Goal: Task Accomplishment & Management: Manage account settings

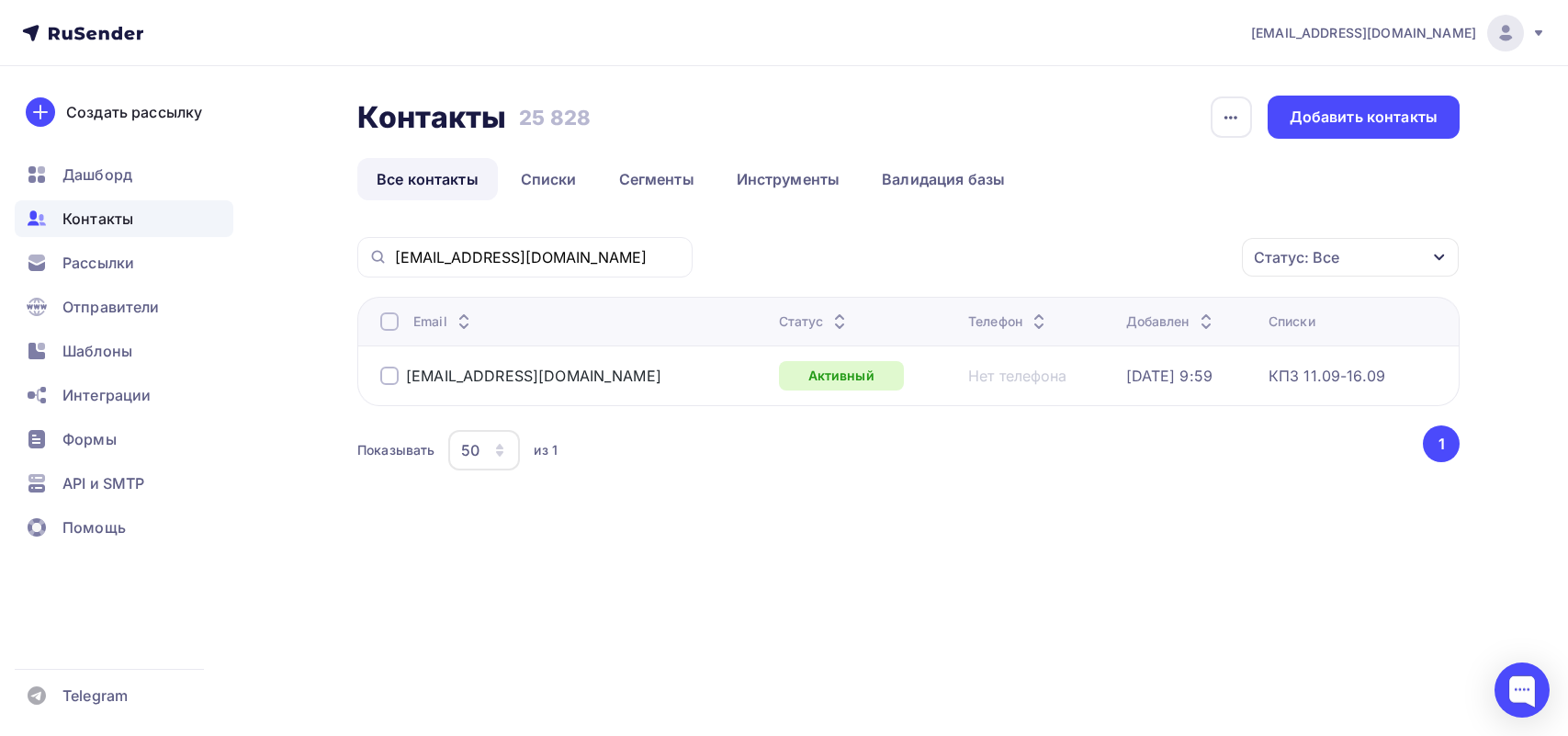
click at [359, 268] on div "[EMAIL_ADDRESS][DOMAIN_NAME]" at bounding box center [525, 256] width 335 height 40
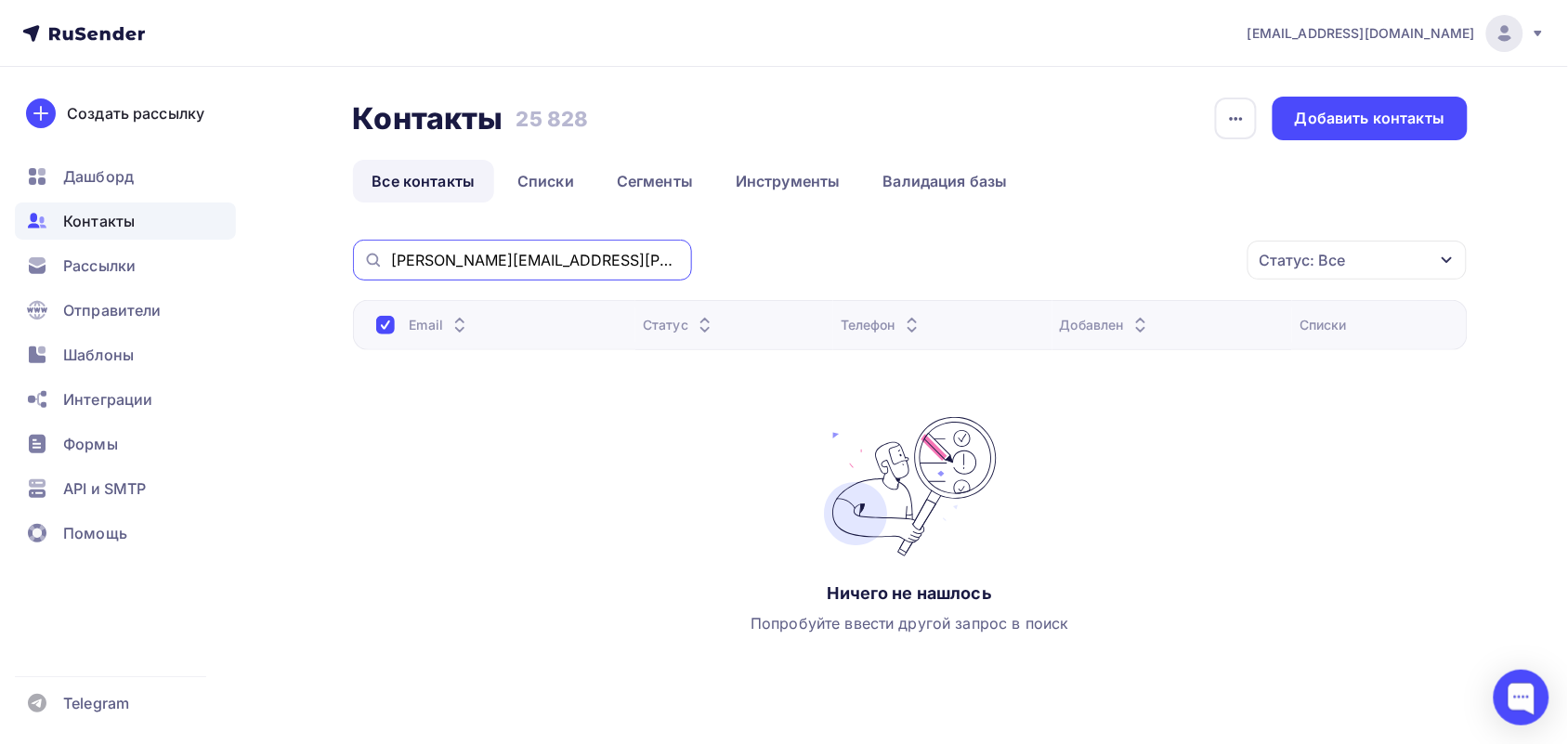
drag, startPoint x: 642, startPoint y: 258, endPoint x: 373, endPoint y: 257, distance: 269.0
click at [373, 257] on div "[PERSON_NAME][EMAIL_ADDRESS][PERSON_NAME][DOMAIN_NAME]" at bounding box center [522, 259] width 339 height 41
paste input "[EMAIL_ADDRESS][DOMAIN_NAME]"
type input "[EMAIL_ADDRESS][DOMAIN_NAME]"
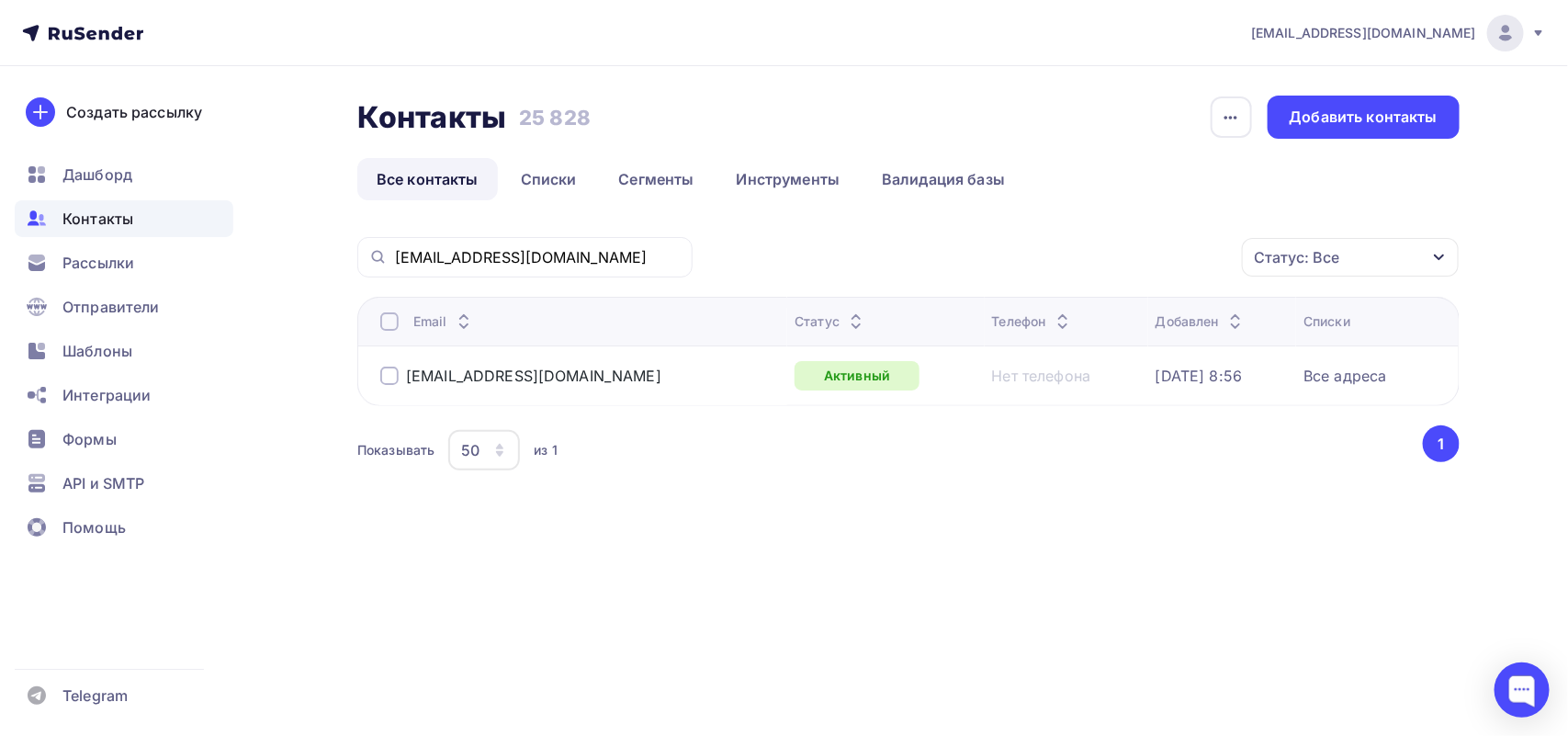
click at [388, 376] on div at bounding box center [389, 376] width 19 height 19
click at [1098, 257] on div "Действие" at bounding box center [1104, 257] width 242 height 36
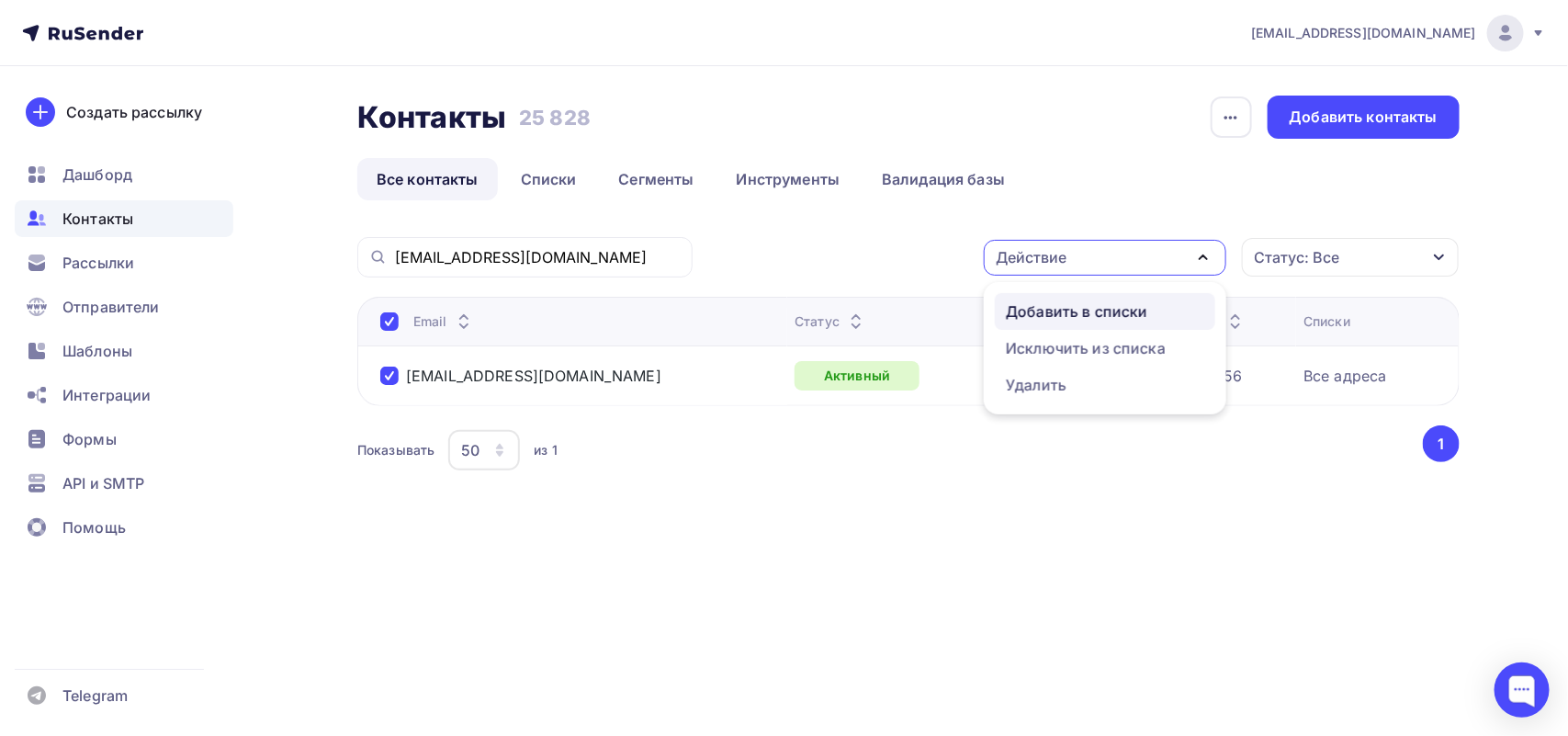
click at [1099, 310] on div "Добавить в списки" at bounding box center [1076, 311] width 142 height 22
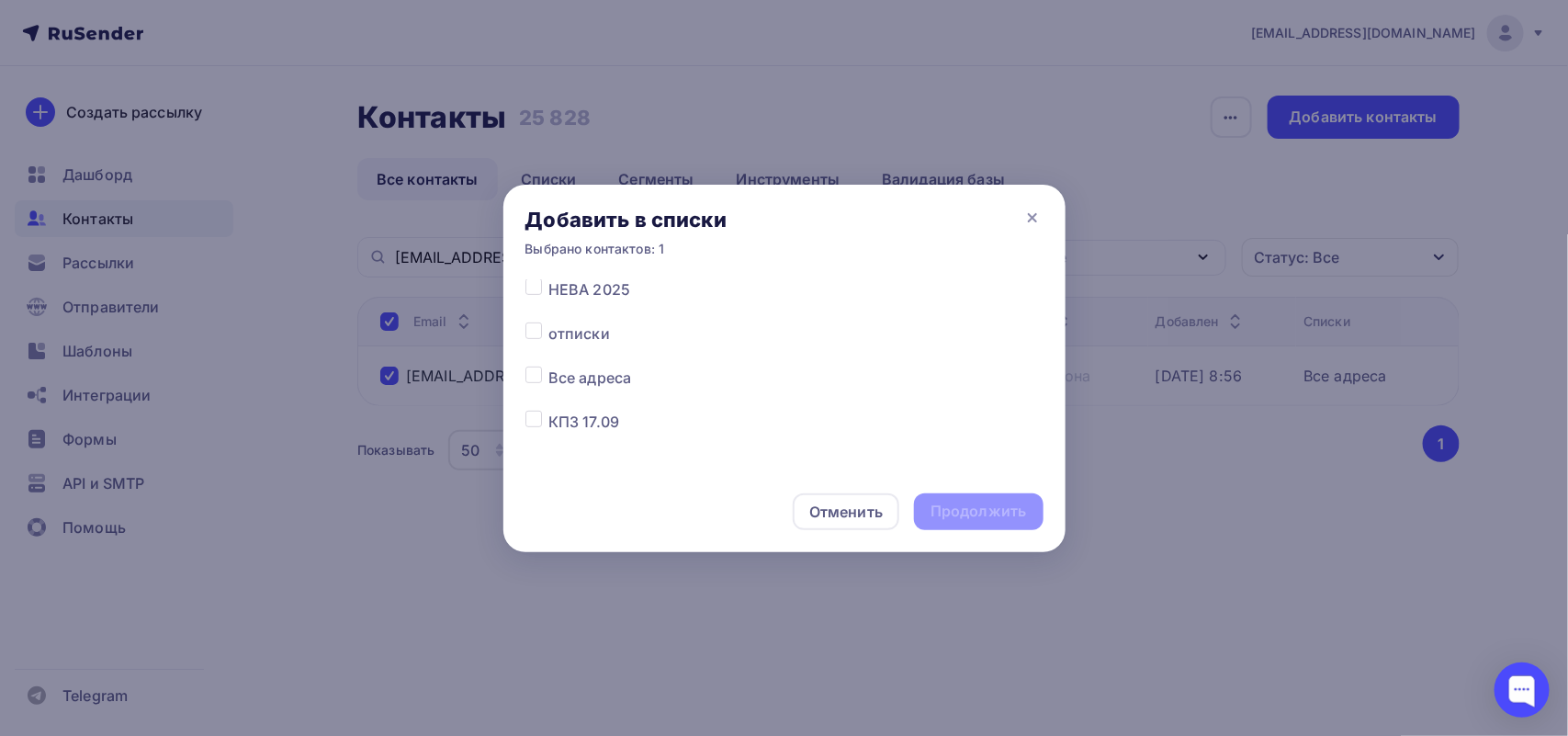
scroll to position [345, 0]
click at [548, 377] on label at bounding box center [548, 377] width 0 height 0
click at [538, 386] on input "checkbox" at bounding box center [534, 386] width 17 height 17
checkbox input "true"
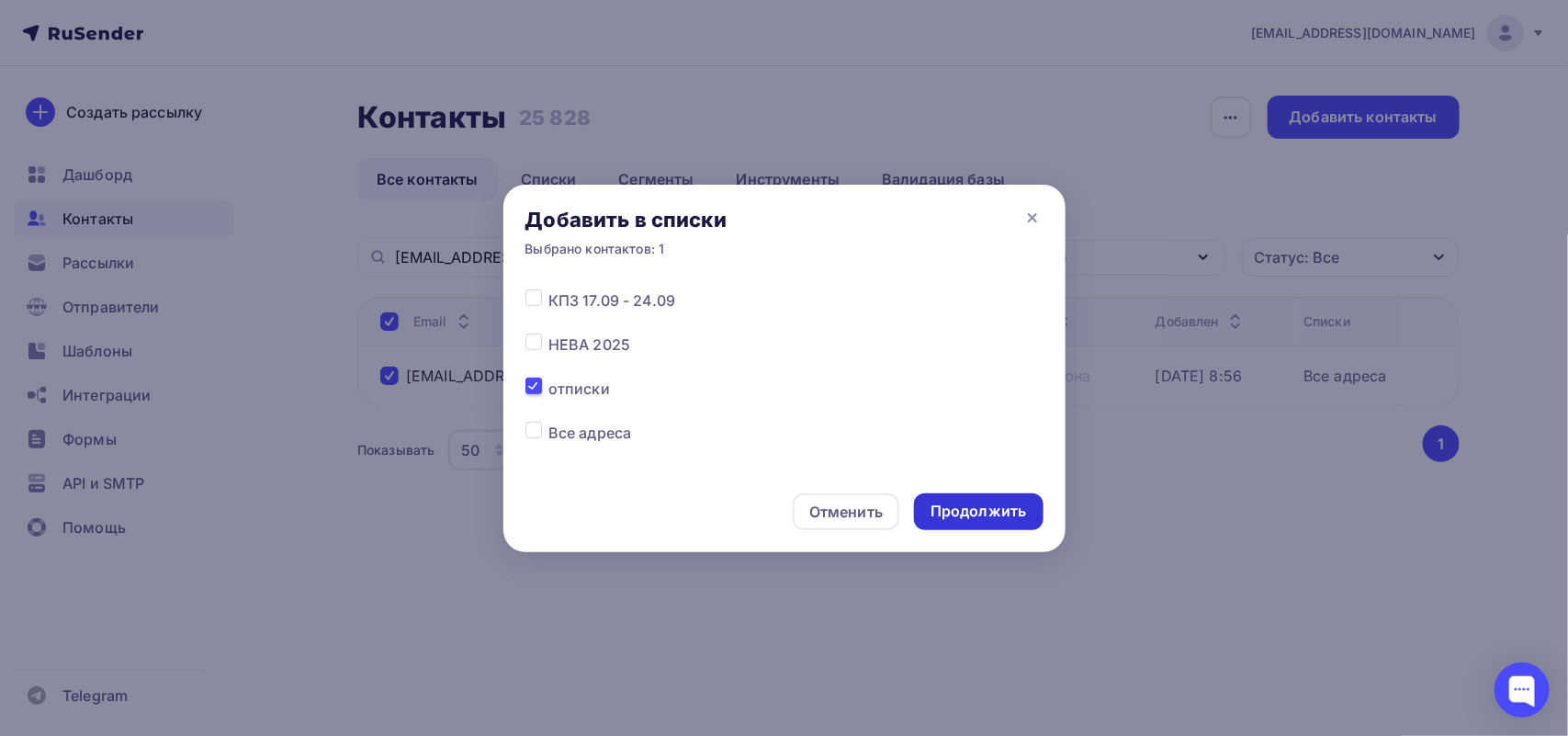
click at [953, 503] on div "Продолжить" at bounding box center [978, 511] width 96 height 22
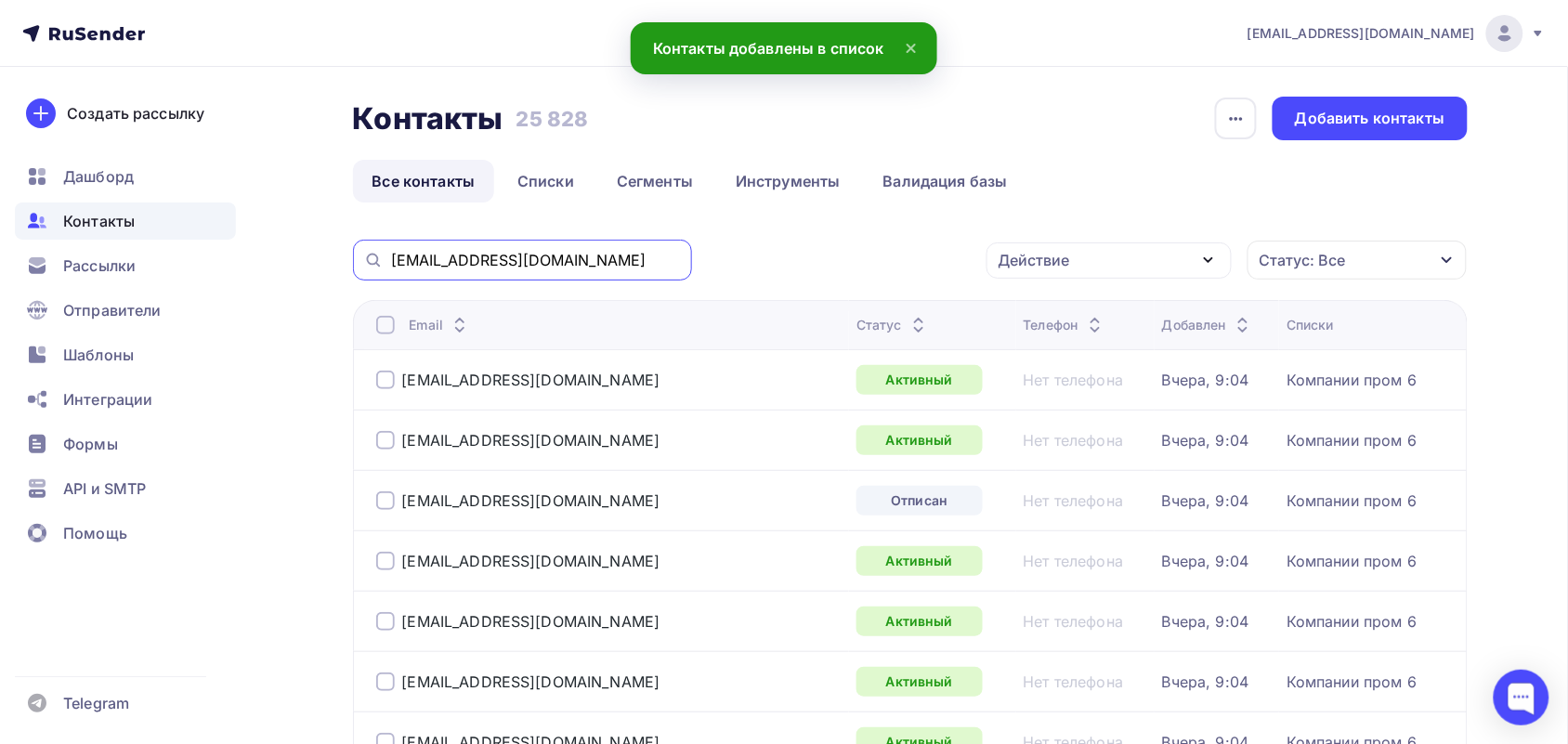
click at [493, 261] on input "[EMAIL_ADDRESS][DOMAIN_NAME]" at bounding box center [535, 260] width 289 height 21
click at [544, 261] on input "[EMAIL_ADDRESS][DOMAIN_NAME]" at bounding box center [535, 260] width 289 height 21
click at [574, 260] on input "[EMAIL_ADDRESS][DOMAIN_NAME]" at bounding box center [535, 260] width 289 height 21
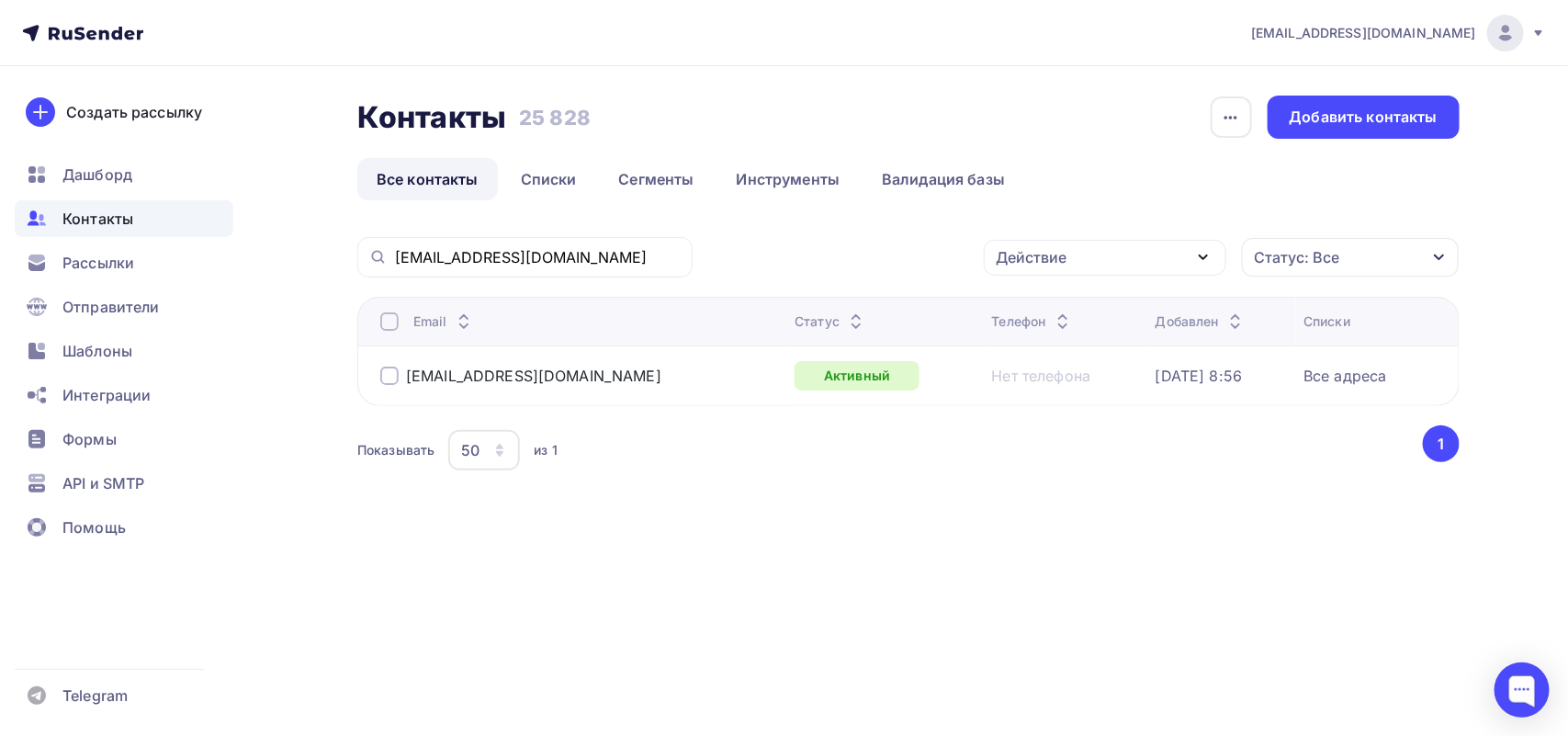
click at [393, 376] on div at bounding box center [389, 376] width 19 height 19
click at [1093, 246] on div "Действие" at bounding box center [1104, 257] width 242 height 36
click at [1091, 343] on div "Исключить из списка" at bounding box center [1086, 347] width 160 height 22
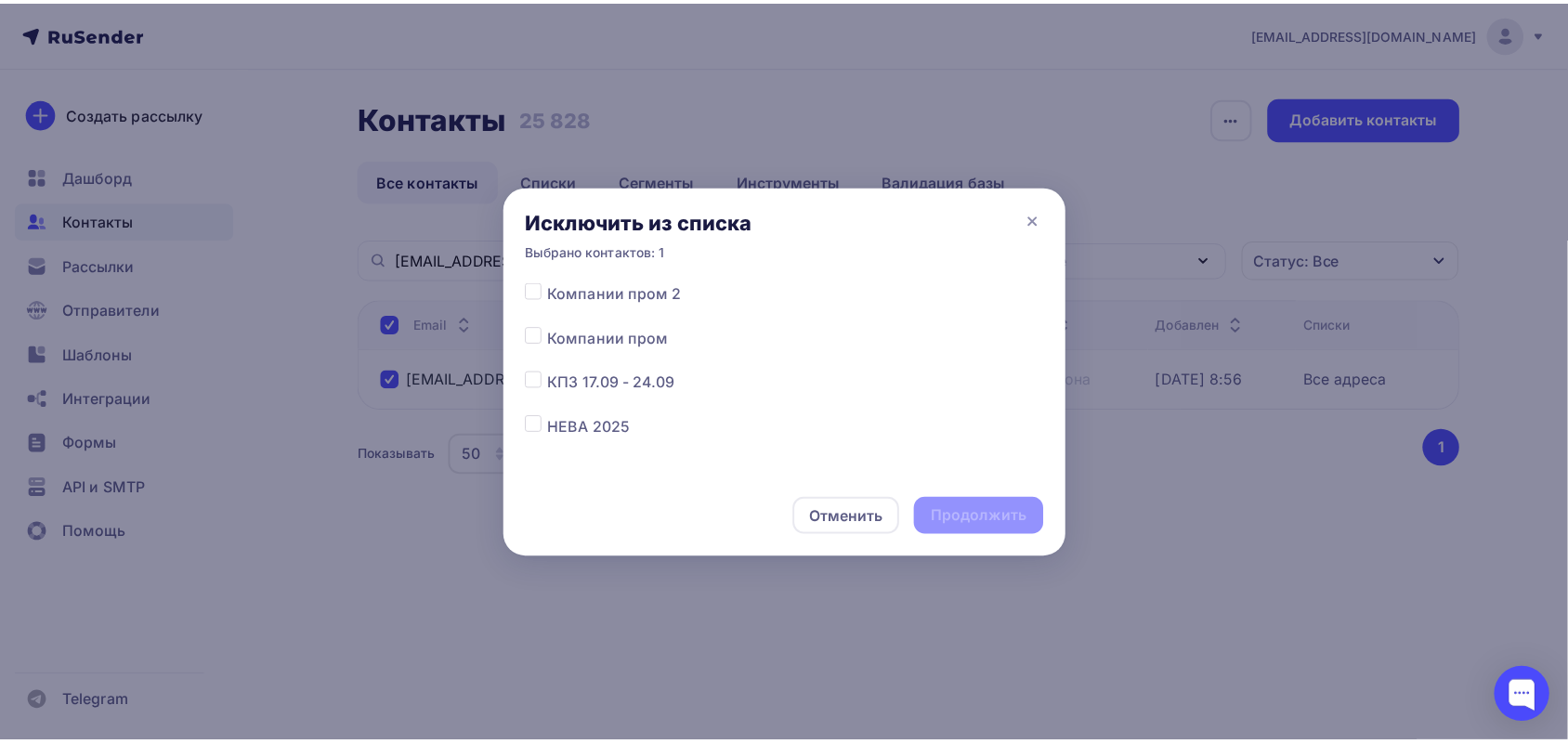
scroll to position [464, 0]
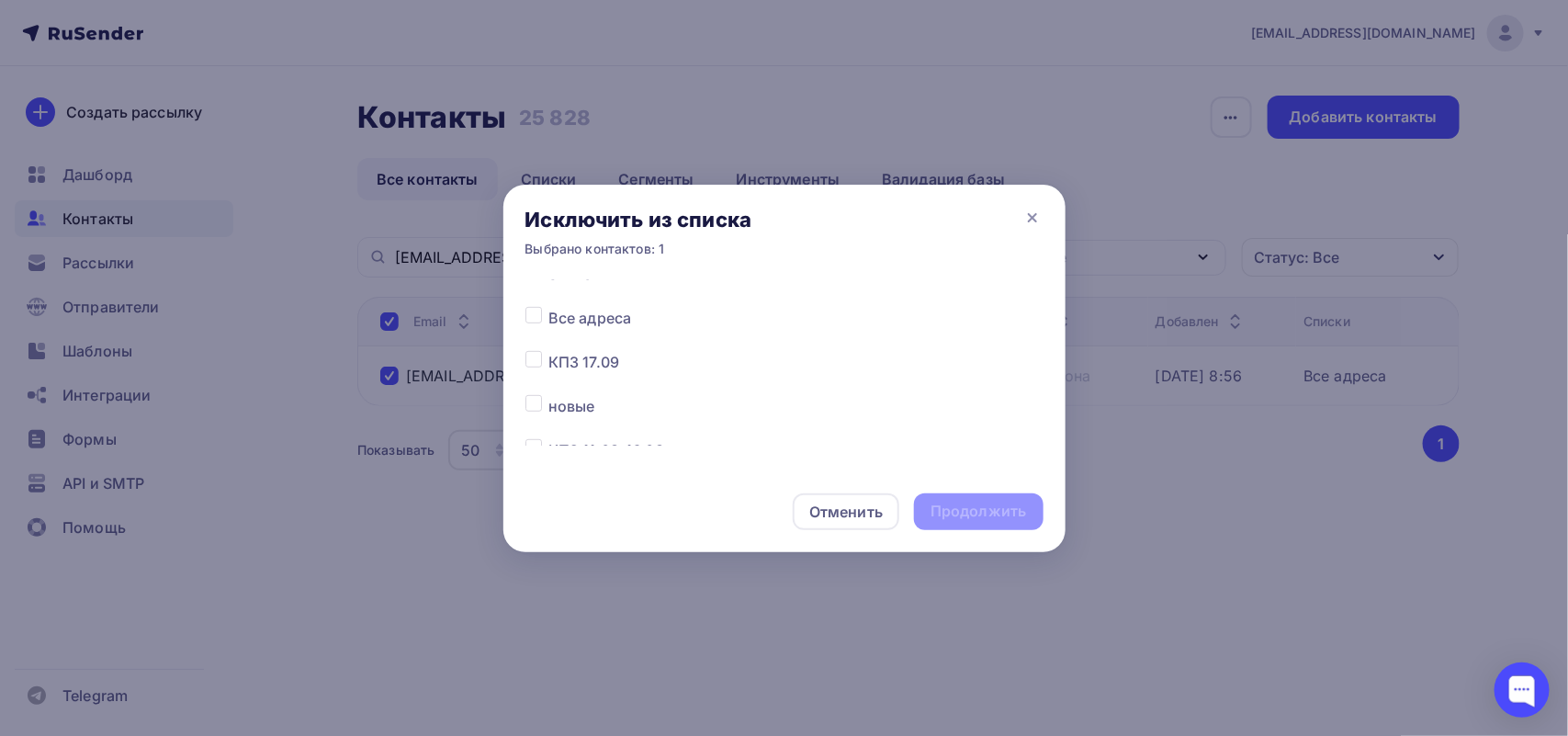
click at [552, 311] on span "Все адреса" at bounding box center [589, 317] width 83 height 22
click at [548, 307] on label at bounding box center [548, 307] width 0 height 0
click at [540, 313] on input "checkbox" at bounding box center [534, 315] width 17 height 17
checkbox input "true"
click at [983, 519] on div "Продолжить" at bounding box center [978, 511] width 96 height 22
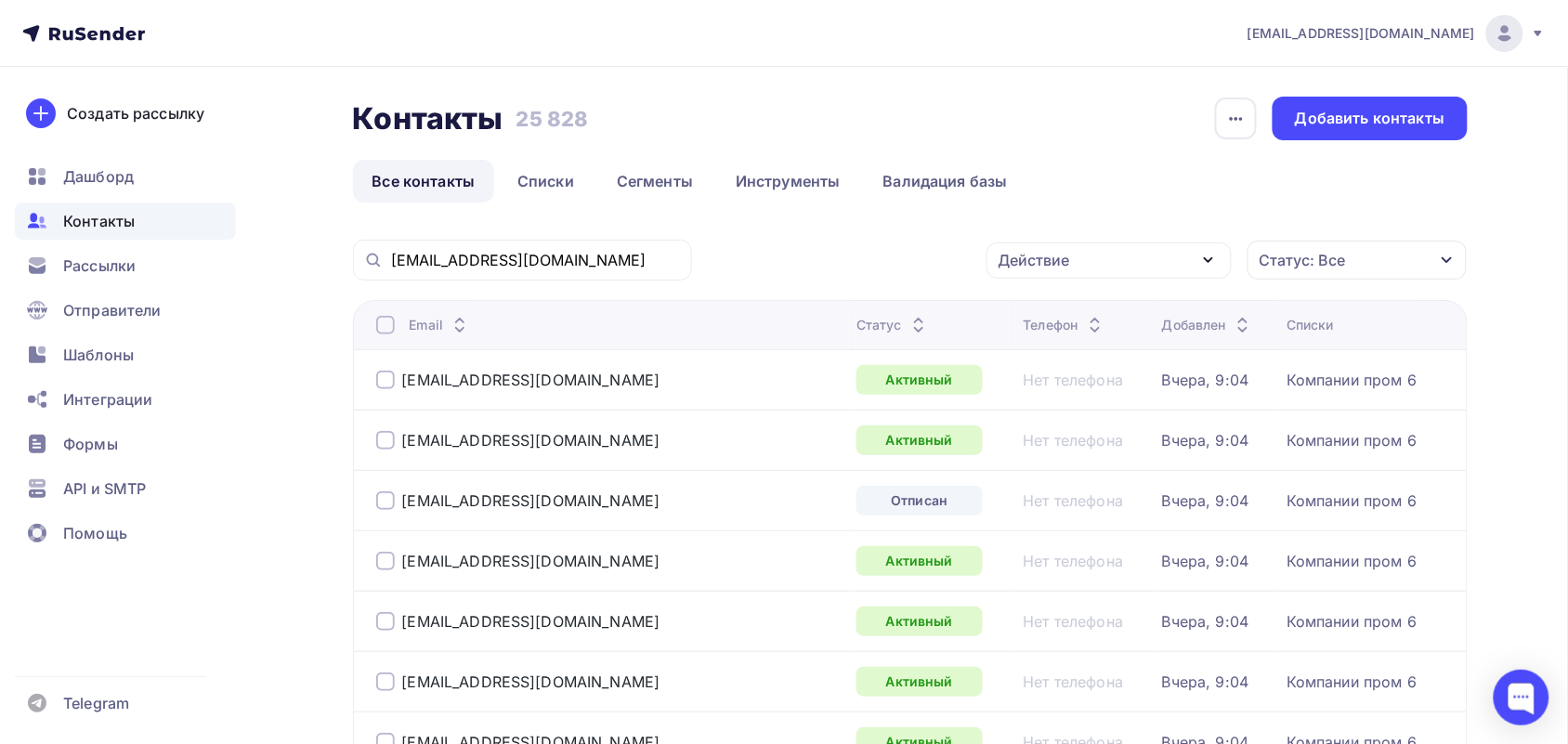
click at [103, 32] on icon at bounding box center [105, 34] width 10 height 10
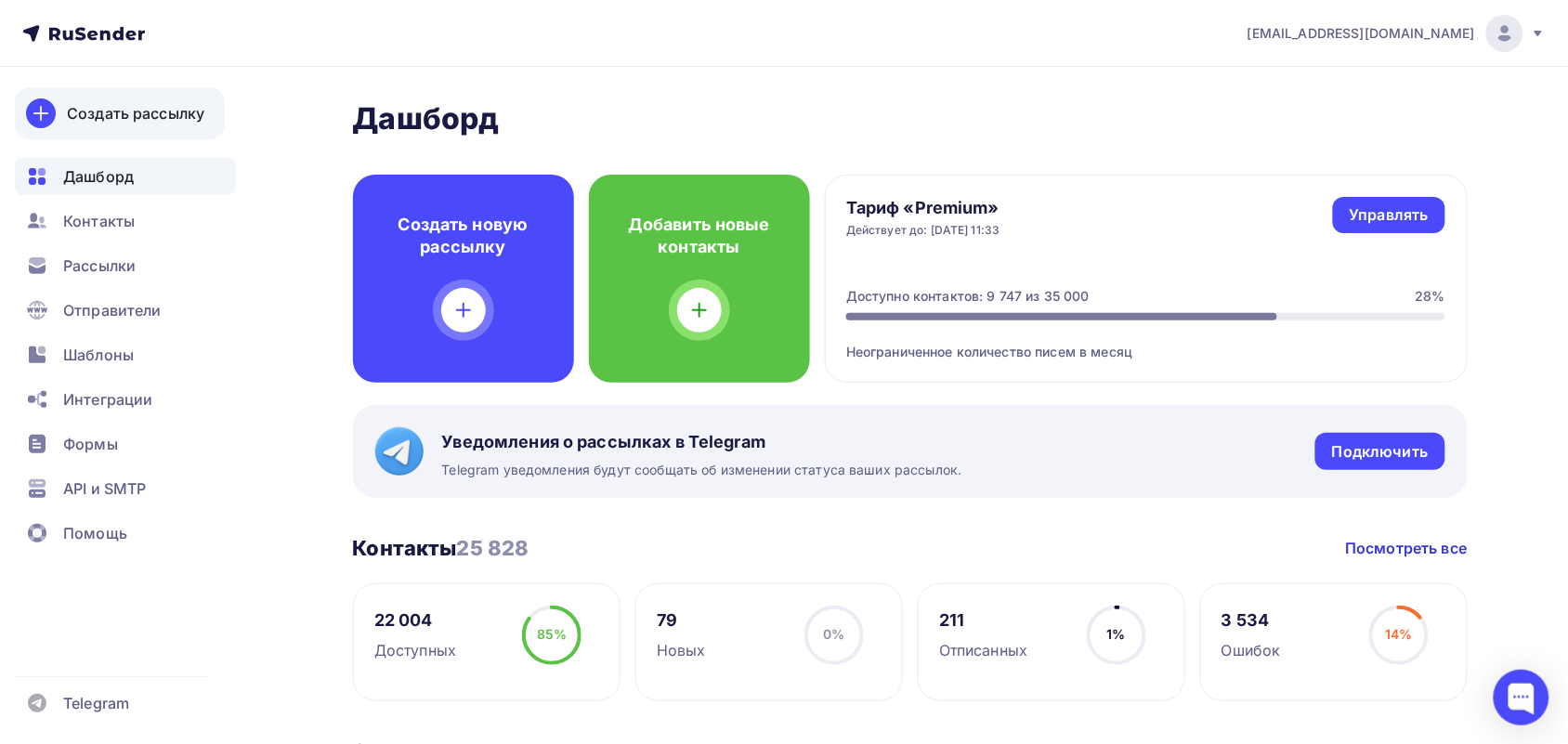
click at [66, 109] on div "Создать рассылку" at bounding box center [135, 113] width 138 height 22
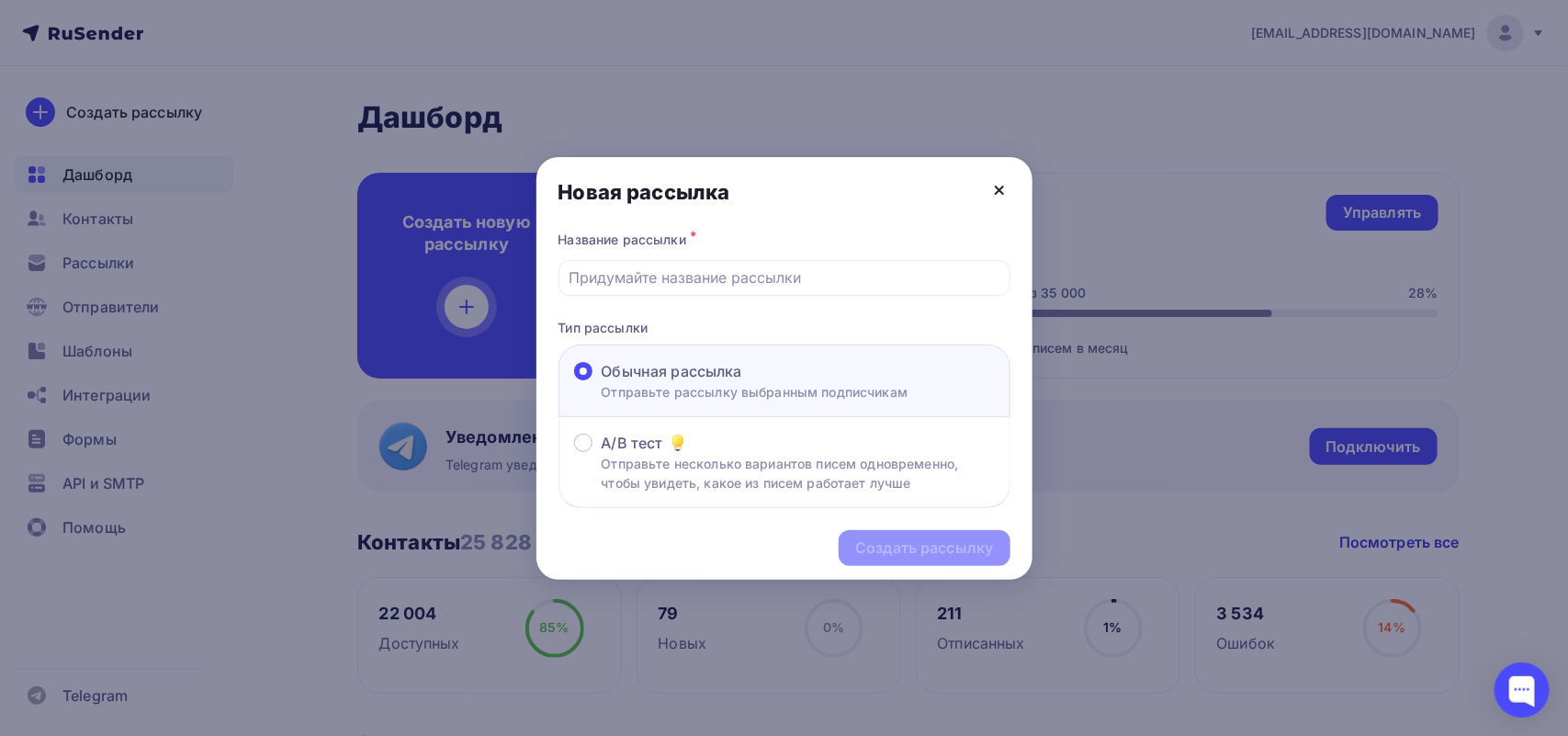
click at [1008, 182] on icon at bounding box center [998, 190] width 22 height 22
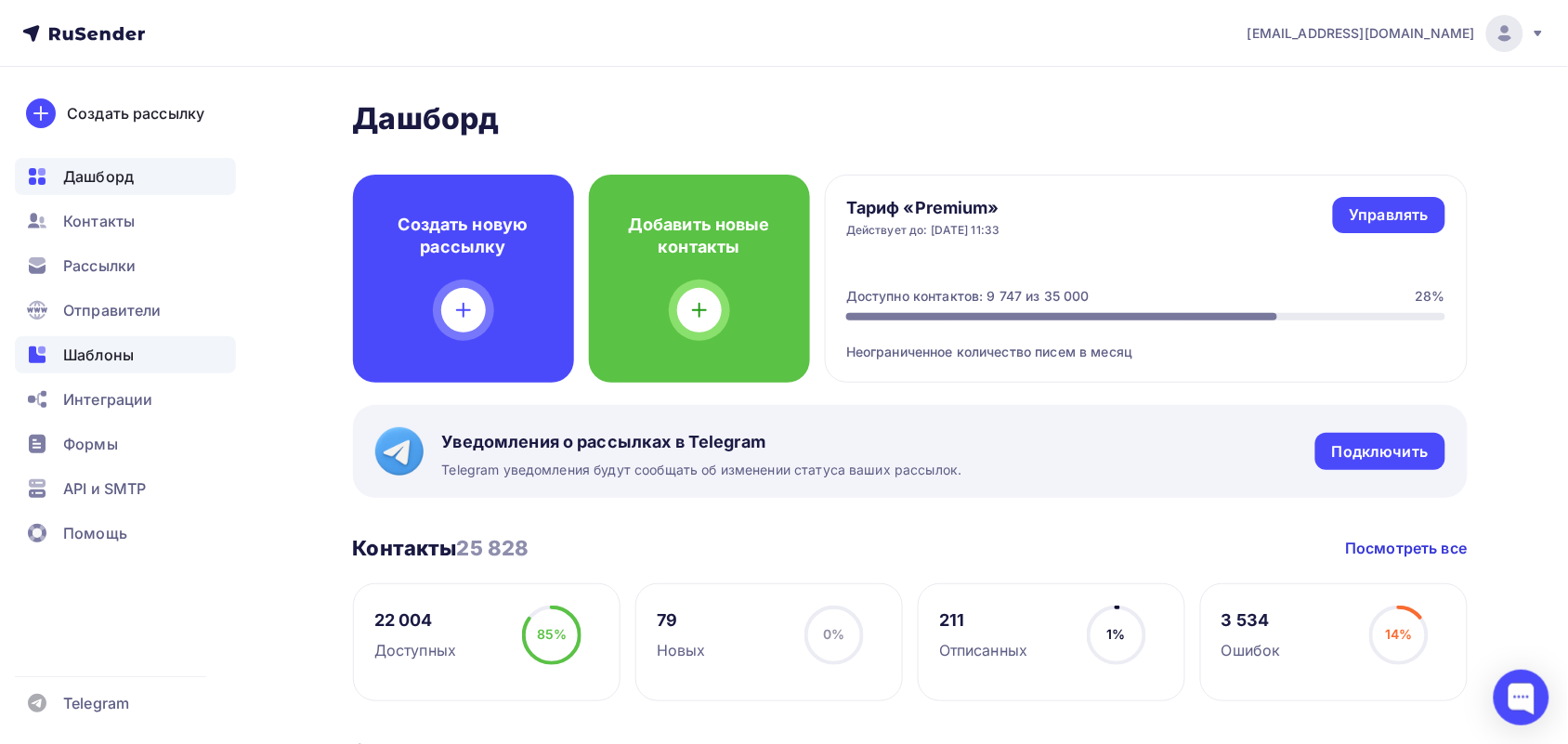
click at [147, 364] on div "Шаблоны" at bounding box center [125, 354] width 221 height 37
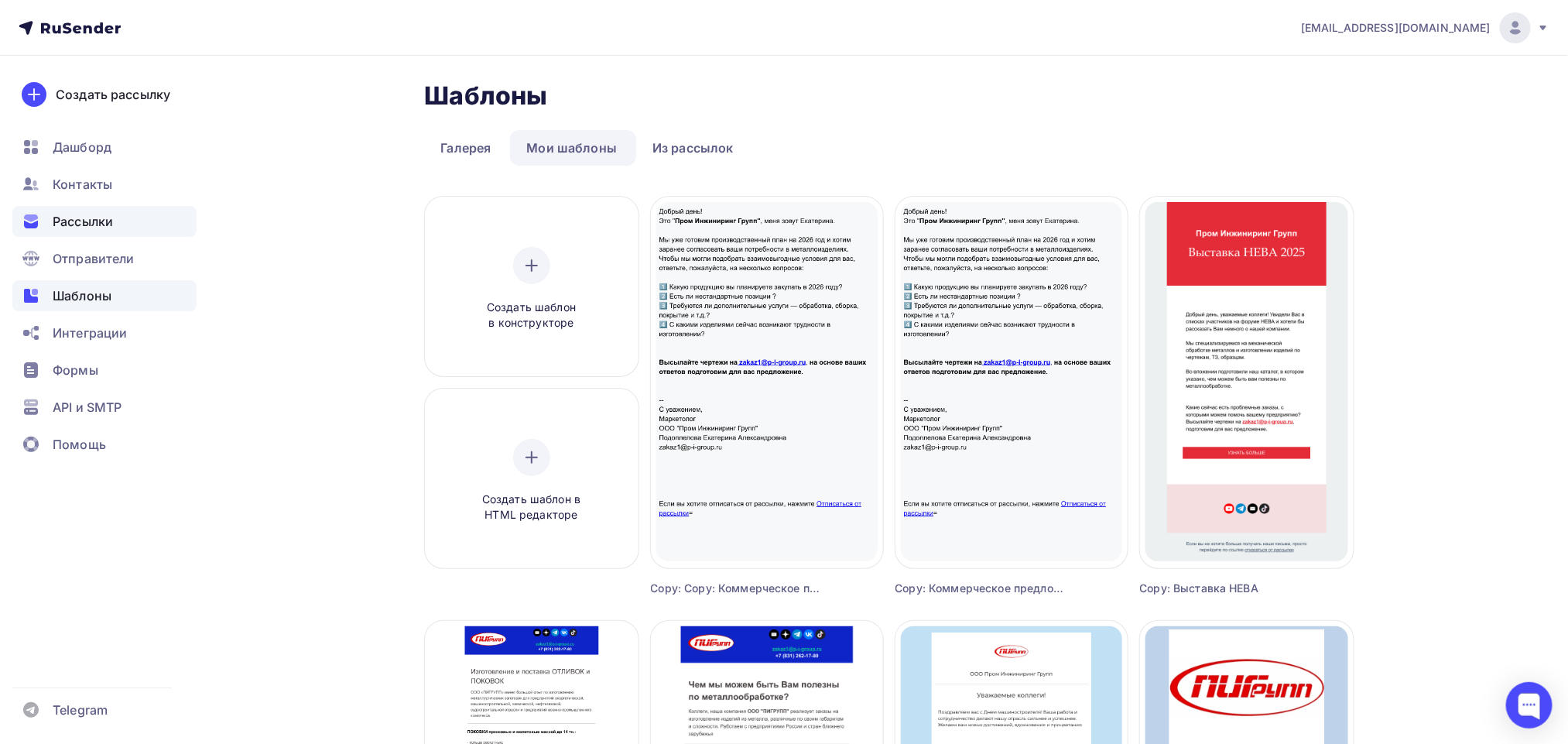
click at [86, 218] on span "Рассылки" at bounding box center [83, 221] width 60 height 18
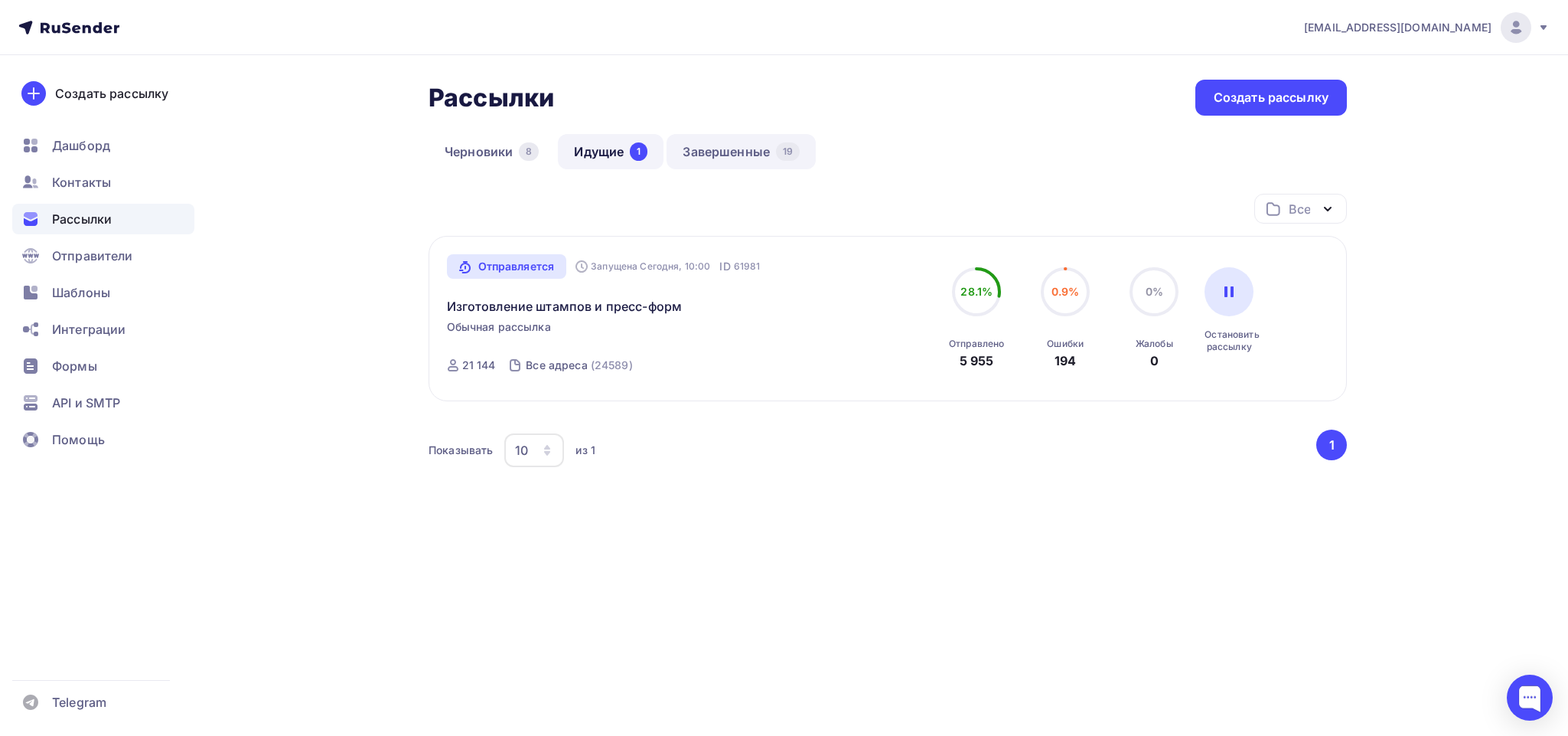
click at [701, 141] on link "Завершенные 19" at bounding box center [741, 151] width 149 height 35
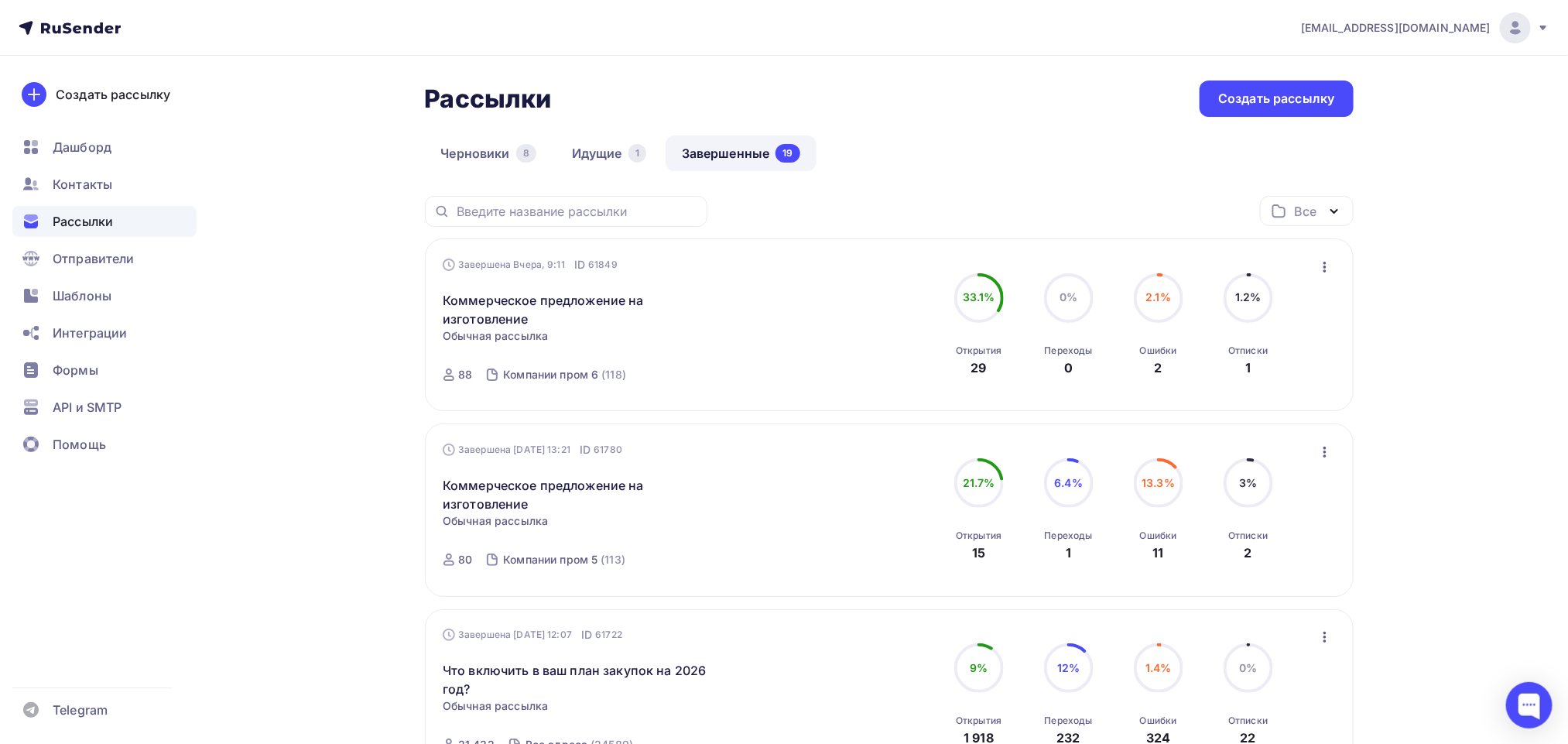
click at [1320, 260] on icon "button" at bounding box center [1324, 266] width 18 height 18
click at [179, 467] on div "Создать рассылку [GEOGRAPHIC_DATA] Контакты Рассылки Отправители Шаблоны Интегр…" at bounding box center [104, 399] width 209 height 688
click at [1321, 260] on icon "button" at bounding box center [1324, 266] width 18 height 18
click at [1264, 365] on div "Копировать в новую" at bounding box center [1255, 369] width 159 height 18
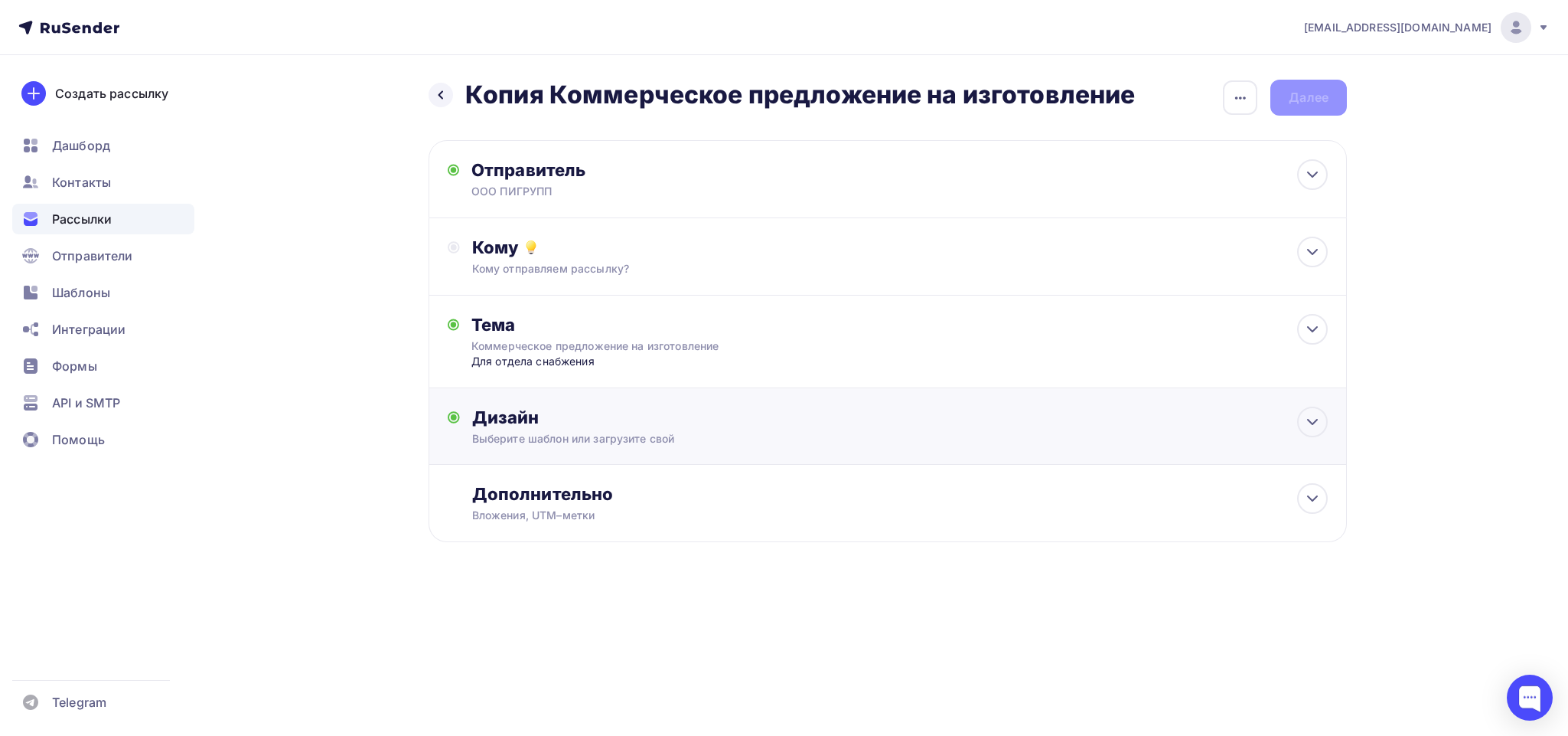
click at [589, 450] on div "Дизайн Выберите шаблон или загрузите свой Размер письма: 122 Kb Заменить шаблон…" at bounding box center [888, 435] width 880 height 57
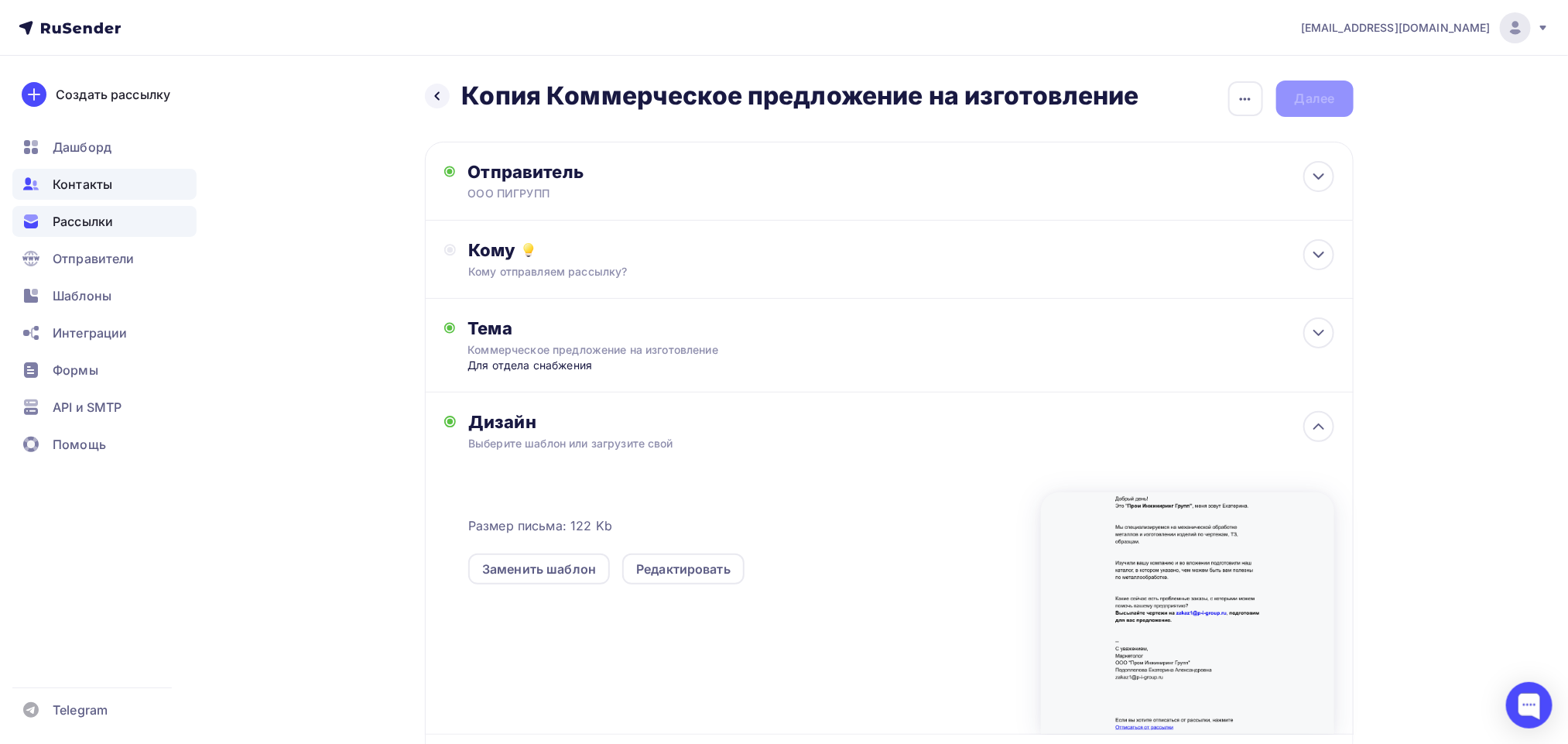
click at [95, 187] on span "Контакты" at bounding box center [82, 183] width 59 height 18
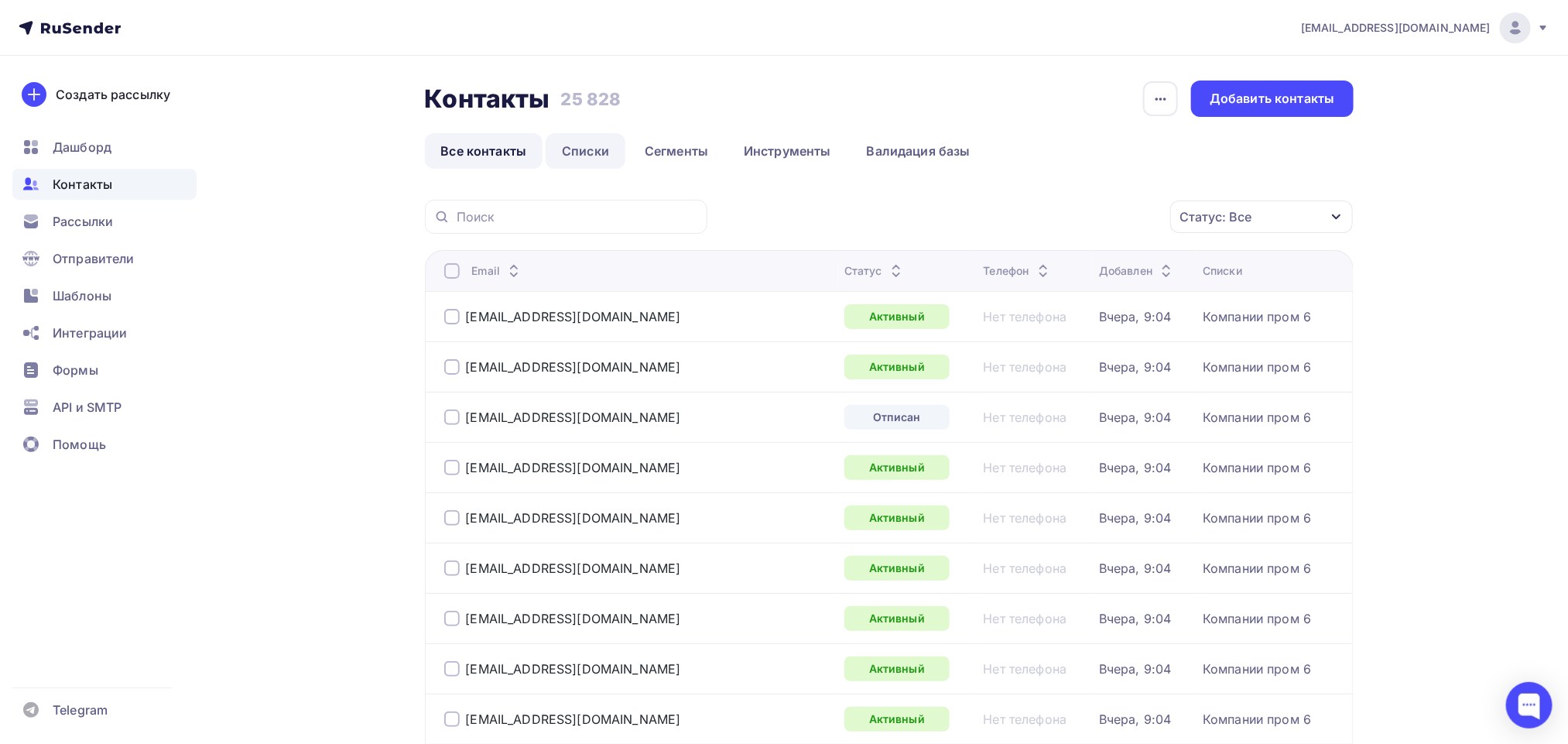
click at [581, 140] on link "Списки" at bounding box center [585, 150] width 80 height 36
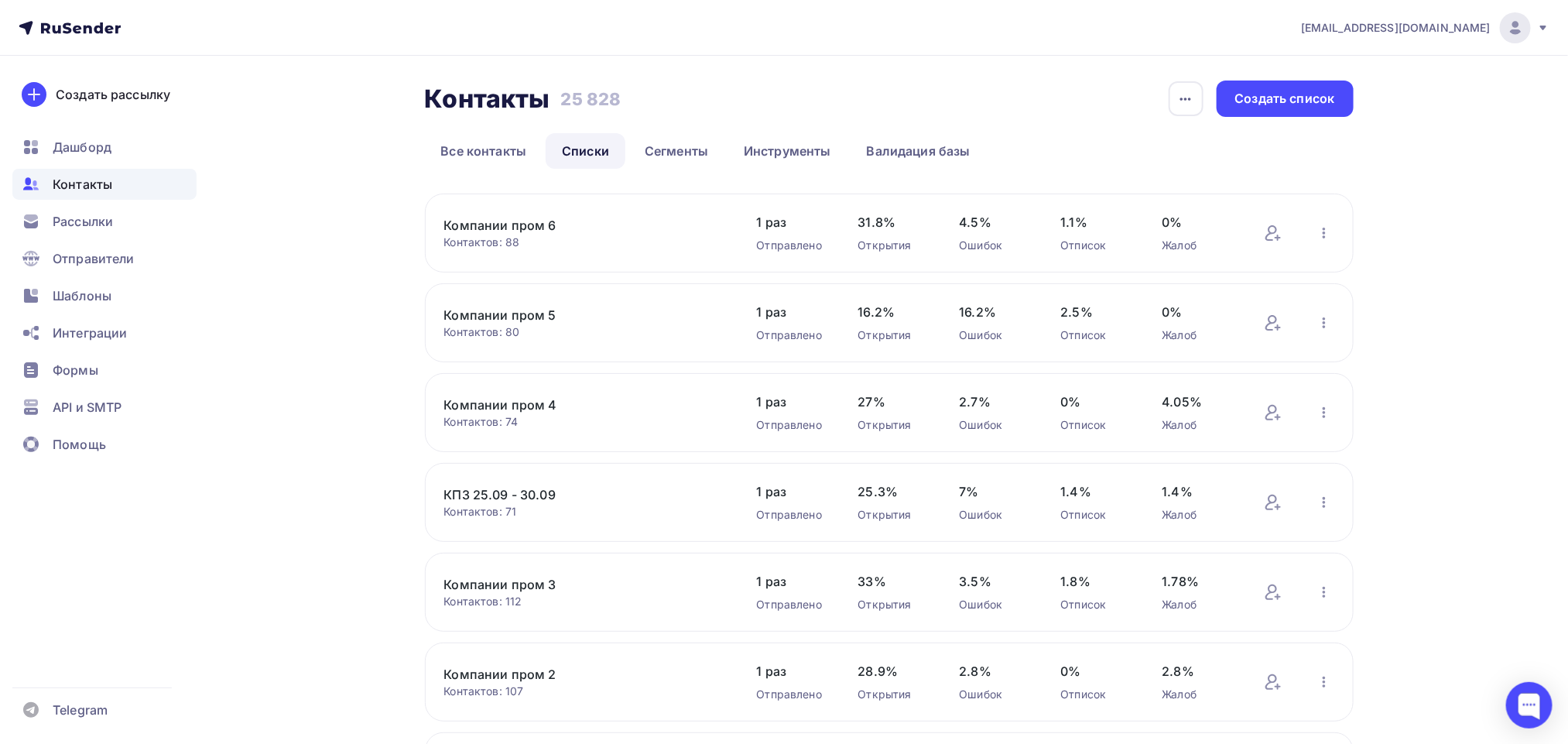
click at [110, 179] on span "Контакты" at bounding box center [82, 183] width 59 height 18
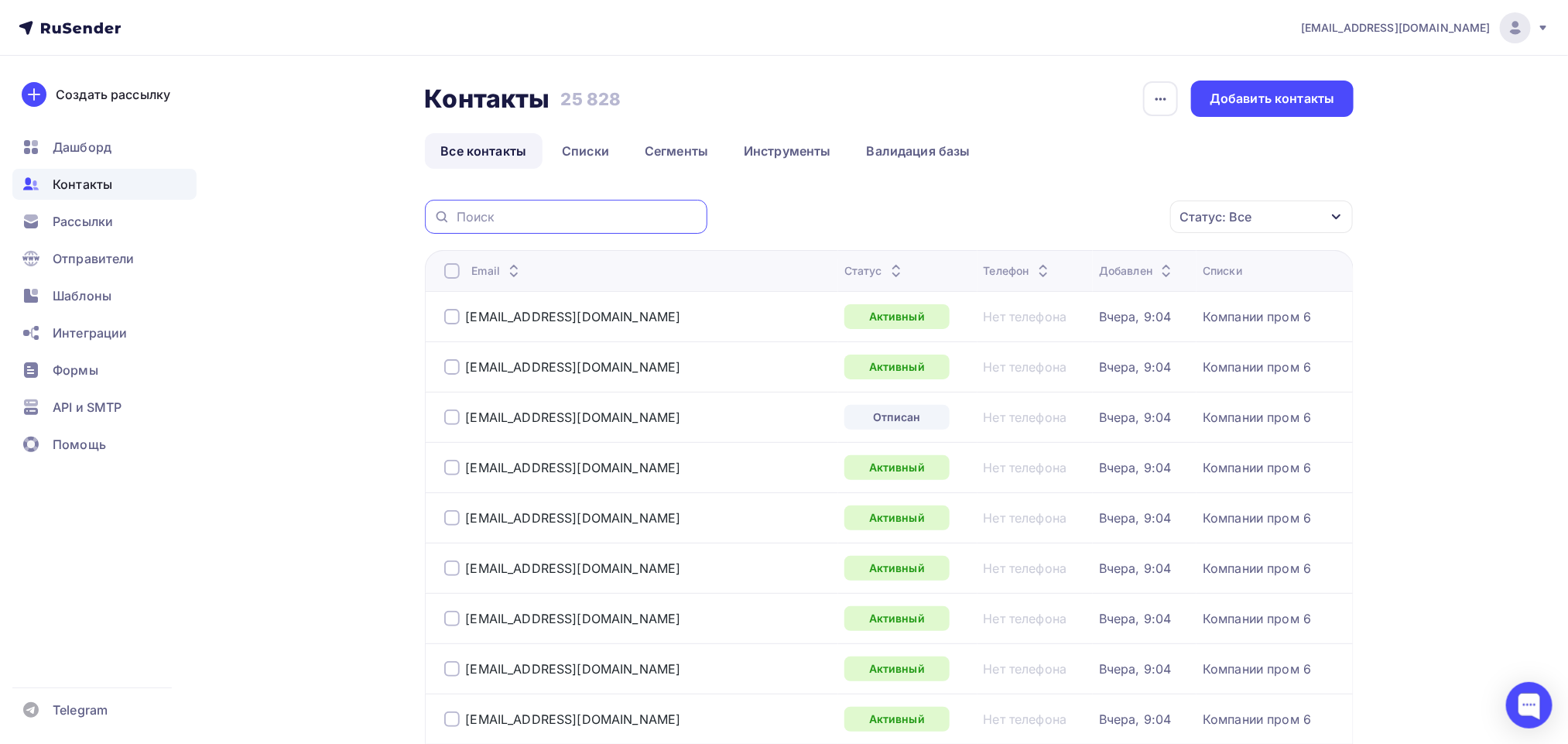
click at [572, 225] on input "text" at bounding box center [576, 217] width 241 height 17
paste input "[EMAIL_ADDRESS][DOMAIN_NAME]"
type input "[EMAIL_ADDRESS][DOMAIN_NAME]"
